Goal: Task Accomplishment & Management: Manage account settings

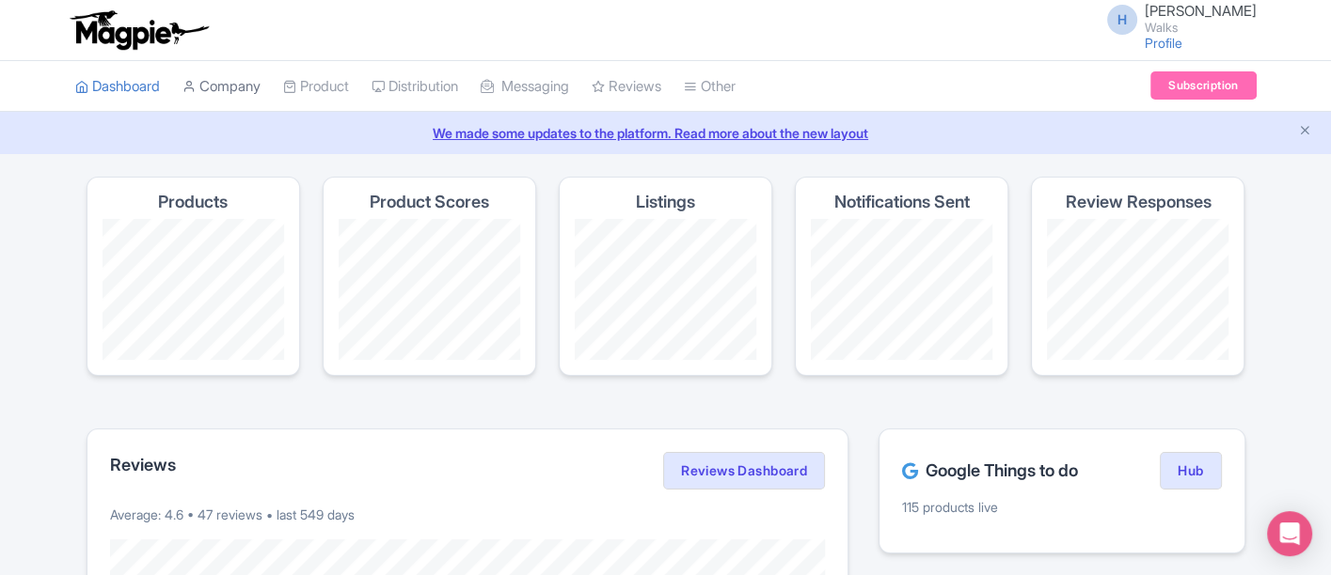
click at [226, 79] on link "Company" at bounding box center [221, 87] width 78 height 52
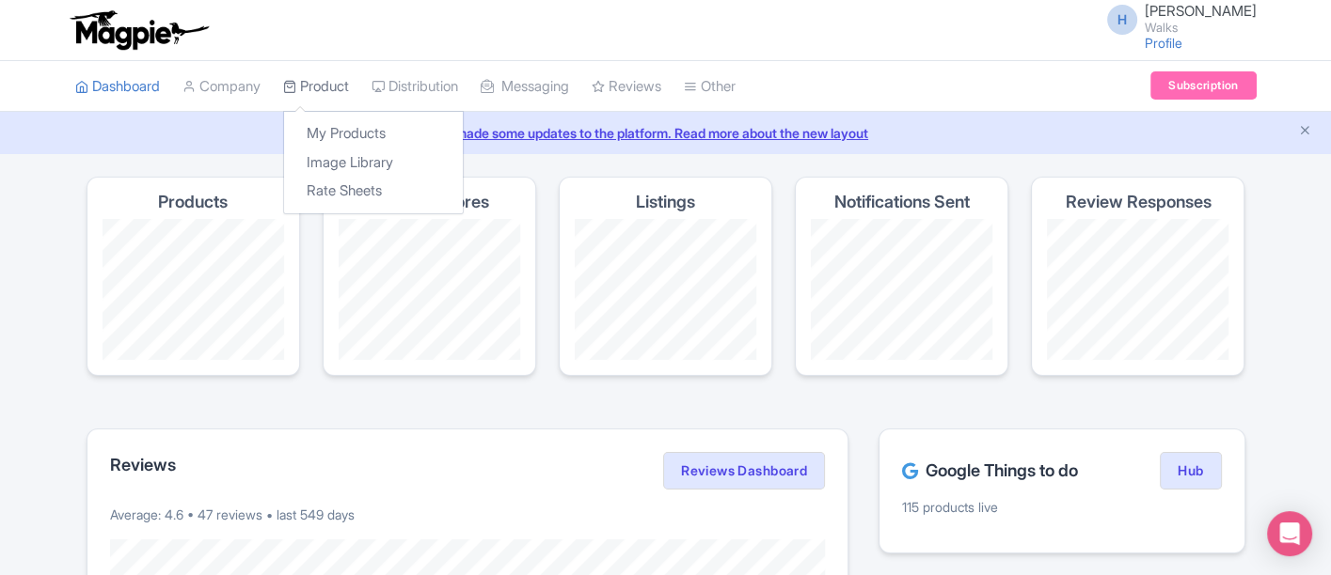
click at [315, 84] on link "Product" at bounding box center [316, 87] width 66 height 52
click at [349, 122] on link "My Products" at bounding box center [373, 133] width 179 height 29
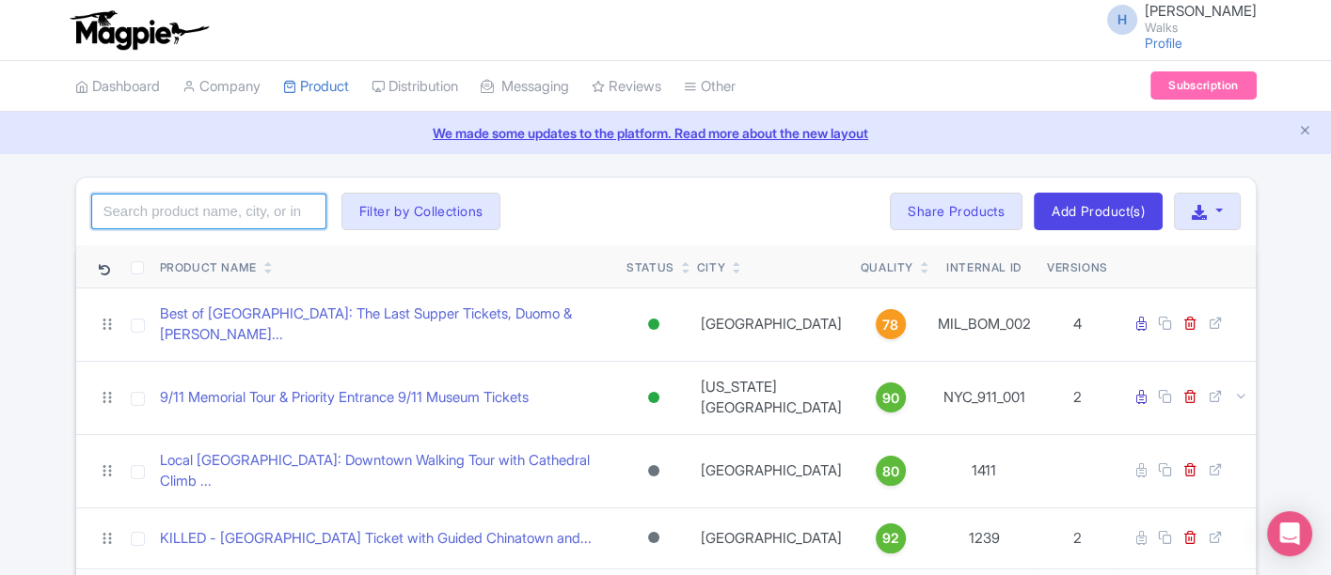
click at [214, 209] on input "search" at bounding box center [208, 212] width 235 height 36
type input "niagara falls"
click button "Search" at bounding box center [0, 0] width 0 height 0
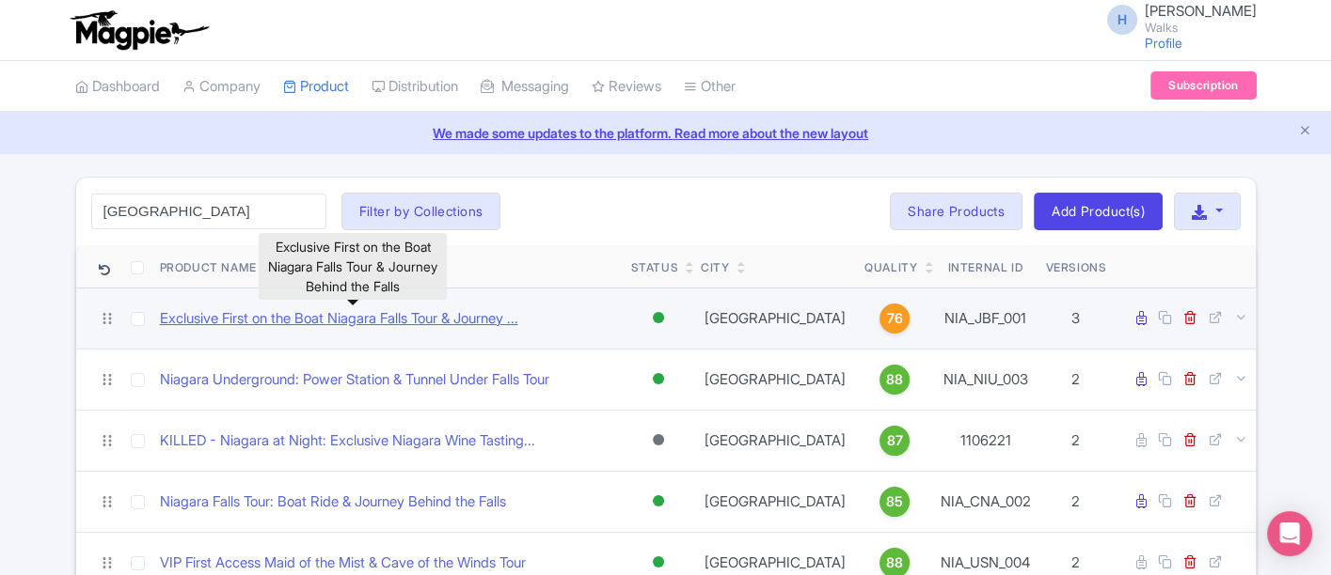
click at [342, 321] on link "Exclusive First on the Boat Niagara Falls Tour & Journey ..." at bounding box center [339, 319] width 358 height 22
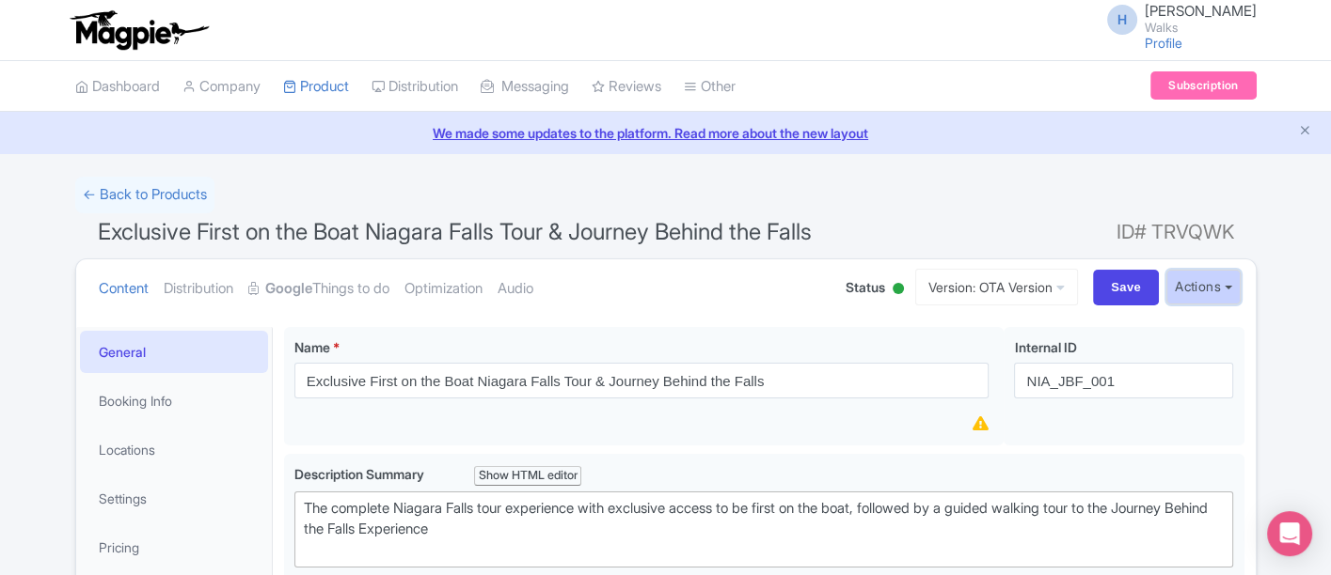
click at [1219, 284] on button "Actions" at bounding box center [1203, 287] width 74 height 35
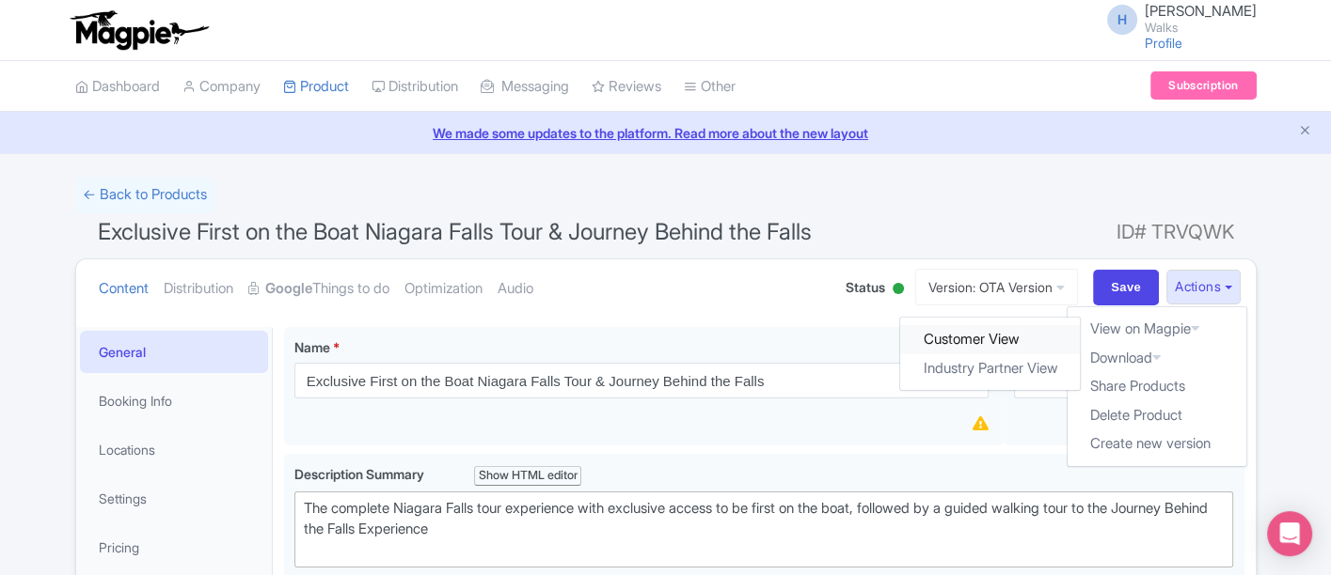
click at [1017, 329] on link "Customer View" at bounding box center [990, 339] width 180 height 29
